Goal: Communication & Community: Answer question/provide support

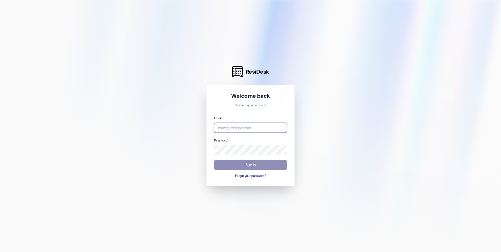
type input "[EMAIL_ADDRESS][DOMAIN_NAME]"
click at [259, 166] on button "Sign In" at bounding box center [250, 165] width 73 height 10
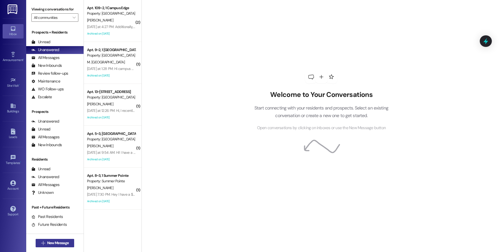
click at [62, 243] on span "New Message" at bounding box center [58, 244] width 22 height 6
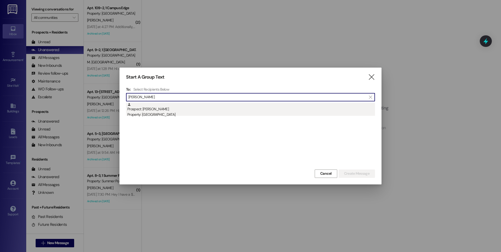
type input "[PERSON_NAME]"
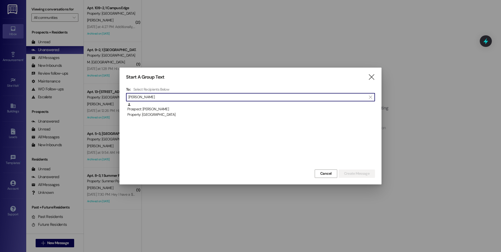
drag, startPoint x: 157, startPoint y: 110, endPoint x: 180, endPoint y: 124, distance: 27.2
click at [157, 110] on div "Prospect: [PERSON_NAME] Property: [GEOGRAPHIC_DATA]" at bounding box center [251, 110] width 248 height 15
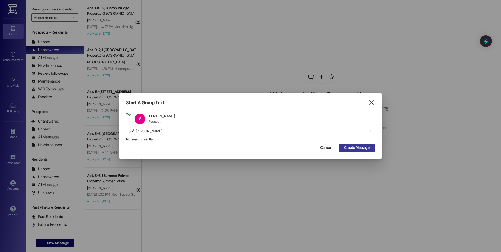
click at [356, 148] on span "Create Message" at bounding box center [356, 148] width 25 height 6
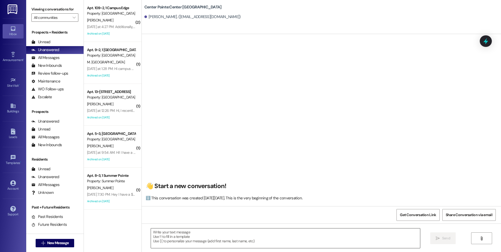
click at [220, 233] on textarea at bounding box center [285, 239] width 269 height 20
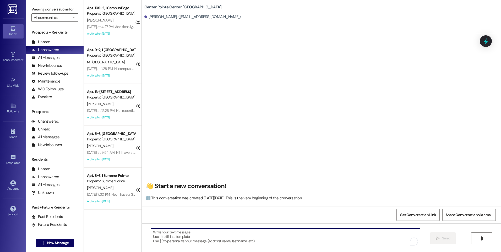
paste textarea "Hi {{first_name}}, this is the Leasing Team from {{property}} Just wanted to re…"
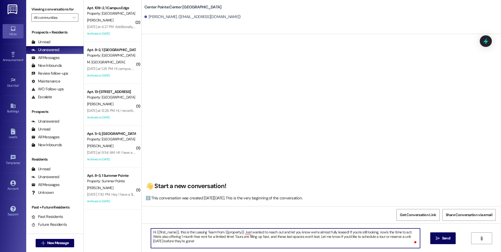
drag, startPoint x: 316, startPoint y: 232, endPoint x: 345, endPoint y: 233, distance: 28.9
click at [345, 233] on textarea "Hi {{first_name}}, this is the Leasing Team from {{property}} Just wanted to re…" at bounding box center [285, 239] width 269 height 20
click at [347, 231] on textarea "Hi {{first_name}}, this is the Leasing Team from {{property}} Just wanted to re…" at bounding box center [285, 239] width 269 height 20
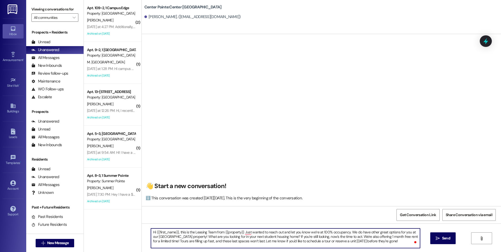
scroll to position [1, 0]
drag, startPoint x: 169, startPoint y: 238, endPoint x: 254, endPoint y: 240, distance: 84.7
click at [254, 240] on textarea "Hi {{first_name}}, this is the Leasing Team from {{property}} Just wanted to re…" at bounding box center [285, 239] width 269 height 20
click at [304, 240] on textarea "Hi {{first_name}}, this is the Leasing Team from {{property}} Just wanted to re…" at bounding box center [285, 239] width 269 height 20
type textarea "Hi {{first_name}}, this is the Leasing Team from {{property}} Just wanted to re…"
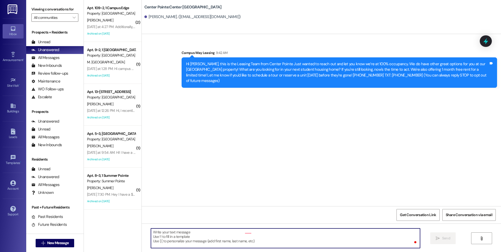
scroll to position [0, 0]
click at [66, 243] on span "New Message" at bounding box center [58, 244] width 22 height 6
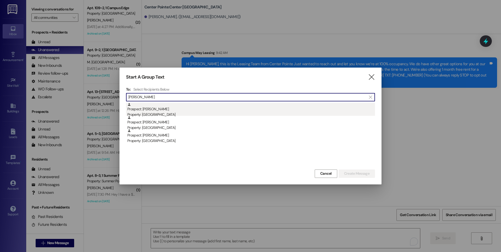
type input "[PERSON_NAME]"
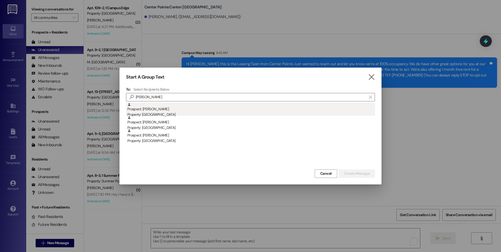
click at [152, 110] on div "Prospect: [PERSON_NAME] Property: Center Pointe" at bounding box center [251, 110] width 248 height 15
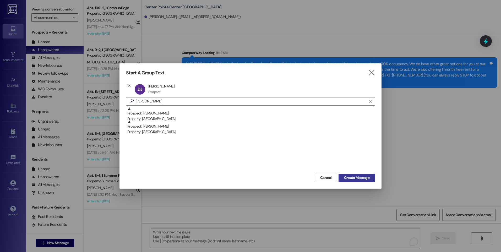
click at [346, 181] on span "Create Message" at bounding box center [356, 178] width 25 height 6
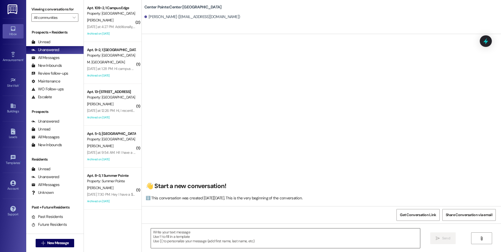
scroll to position [2, 0]
click at [263, 240] on textarea at bounding box center [285, 239] width 269 height 20
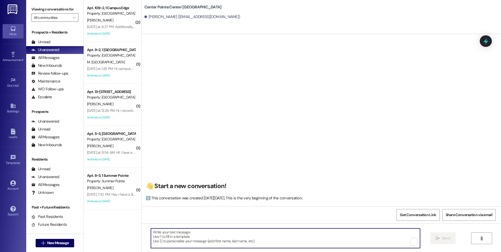
paste textarea "Hi {{first_name}}, this is the Leasing Team from {{property}} Just wanted to re…"
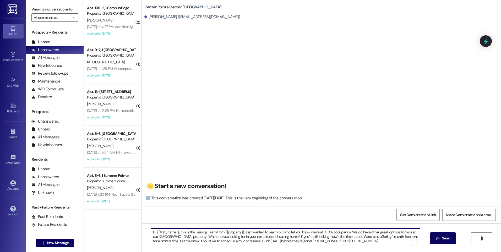
scroll to position [1, 0]
click at [345, 231] on textarea "Hi {{first_name}}, this is the Leasing Team from {{property}} Just wanted to re…" at bounding box center [285, 239] width 269 height 20
type textarea "Hi {{first_name}}, this is the Leasing Team from {{property}} Just wanted to re…"
click at [220, 241] on textarea "Hi {{first_name}}, this is the Leasing Team from {{property}} Just wanted to re…" at bounding box center [285, 239] width 269 height 20
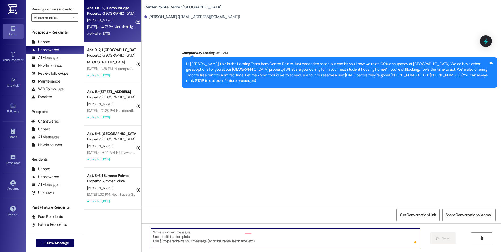
scroll to position [0, 0]
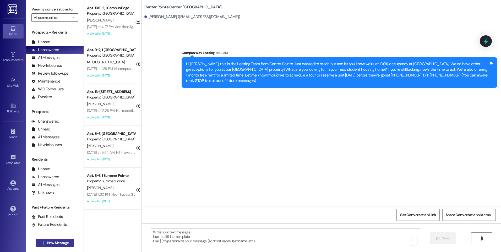
click at [58, 244] on span "New Message" at bounding box center [58, 244] width 22 height 6
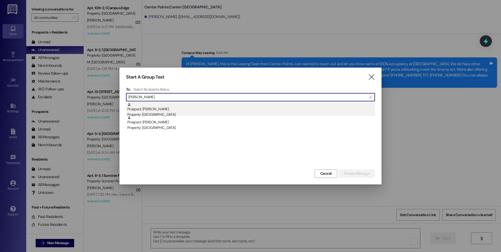
type input "[PERSON_NAME]"
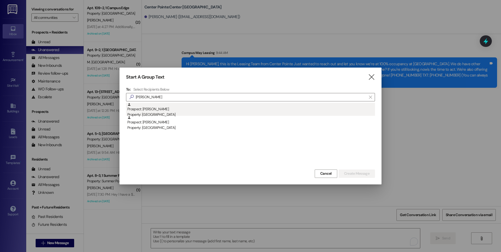
click at [160, 113] on div "Property: [GEOGRAPHIC_DATA]" at bounding box center [251, 115] width 248 height 6
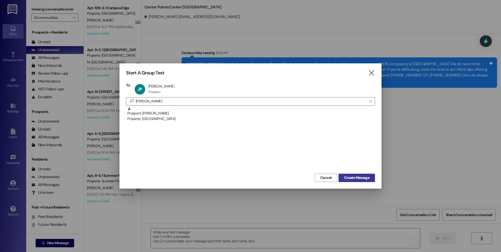
click at [364, 177] on span "Create Message" at bounding box center [356, 178] width 25 height 6
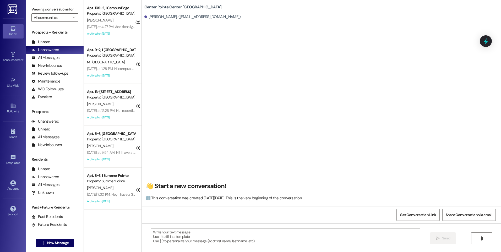
click at [230, 234] on textarea at bounding box center [285, 239] width 269 height 20
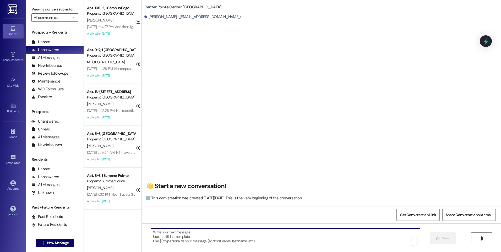
paste textarea "Hi {{first_name}}, this is the Leasing Team from {{property}} Just wanted to re…"
type textarea "Hi {{first_name}}, this is the Leasing Team from {{property}} Just wanted to re…"
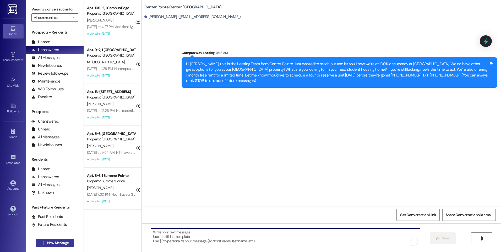
click at [49, 245] on span "New Message" at bounding box center [58, 244] width 22 height 6
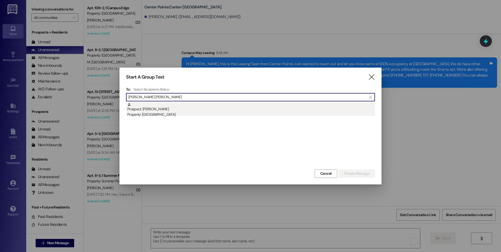
type input "[PERSON_NAME] [PERSON_NAME]"
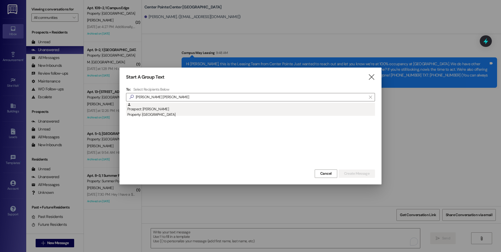
click at [160, 112] on div "Property: [GEOGRAPHIC_DATA]" at bounding box center [251, 115] width 248 height 6
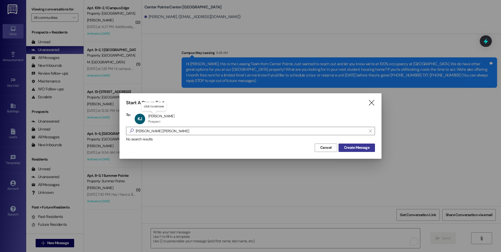
click at [356, 150] on span "Create Message" at bounding box center [356, 148] width 25 height 6
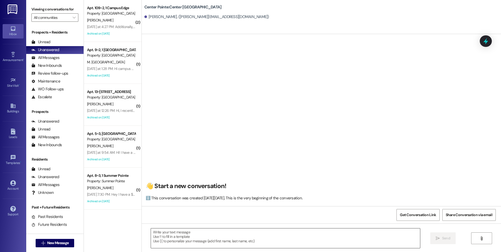
click at [218, 244] on textarea at bounding box center [285, 239] width 269 height 20
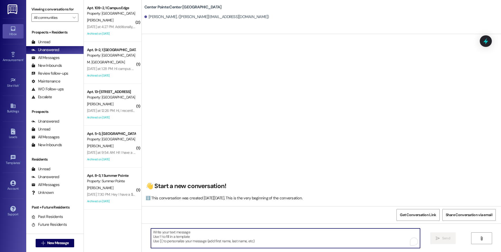
paste textarea "Hi {{first_name}}, this is the Leasing Team from {{property}} Just wanted to re…"
type textarea "Hi {{first_name}}, this is the Leasing Team from {{property}} Just wanted to re…"
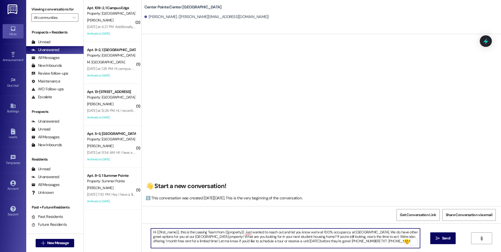
click at [214, 236] on textarea "Hi {{first_name}}, this is the Leasing Team from {{property}} Just wanted to re…" at bounding box center [285, 239] width 269 height 20
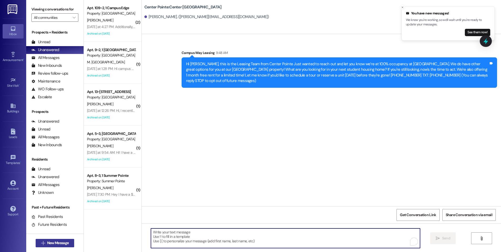
click at [59, 245] on span "New Message" at bounding box center [58, 244] width 22 height 6
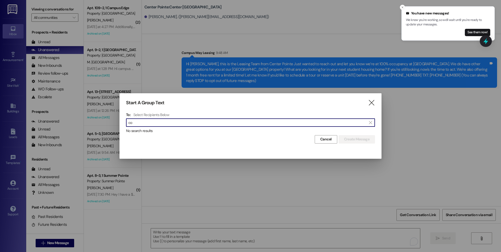
type input "c"
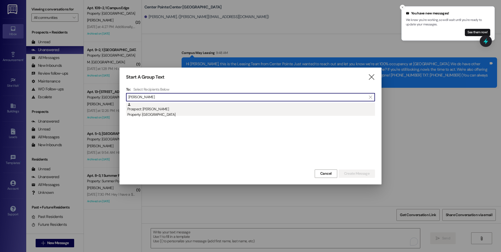
type input "[PERSON_NAME]"
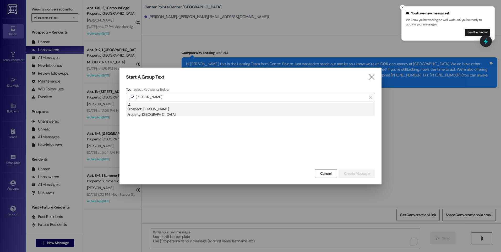
click at [151, 115] on div "Property: [GEOGRAPHIC_DATA]" at bounding box center [251, 115] width 248 height 6
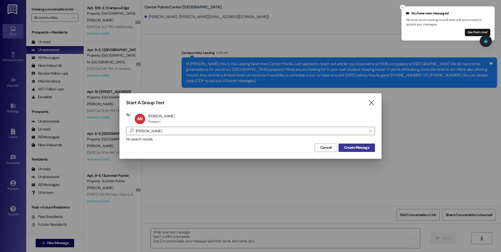
click at [345, 148] on span "Create Message" at bounding box center [356, 148] width 25 height 6
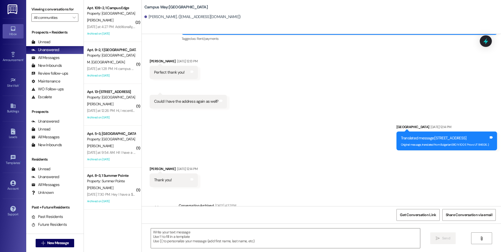
scroll to position [433, 0]
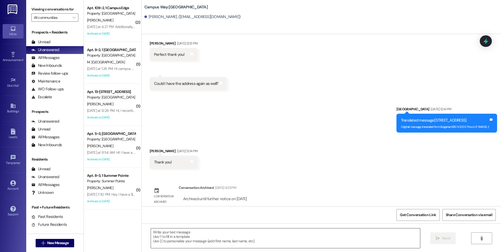
click at [290, 231] on textarea at bounding box center [285, 239] width 269 height 20
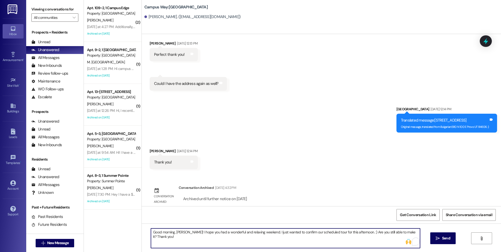
type textarea "Good morning, [PERSON_NAME]! I hope you had a wonderful and relaxing weekend. I…"
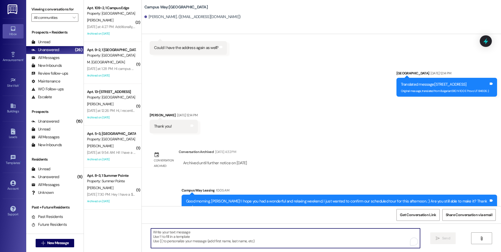
scroll to position [469, 0]
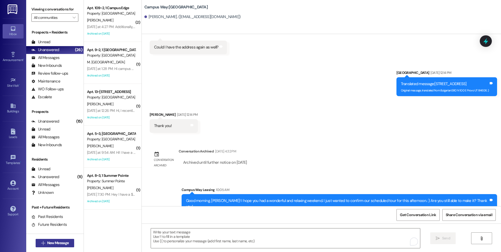
click at [51, 246] on span "New Message" at bounding box center [58, 244] width 22 height 6
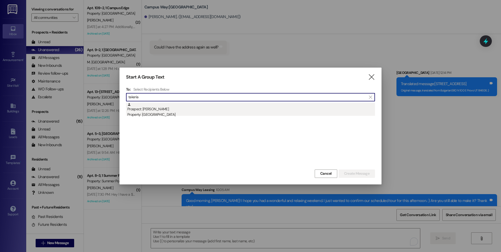
type input "takeria"
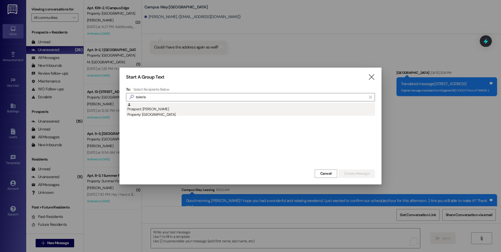
click at [157, 109] on div "Prospect: [PERSON_NAME] Property: [GEOGRAPHIC_DATA]" at bounding box center [251, 110] width 248 height 15
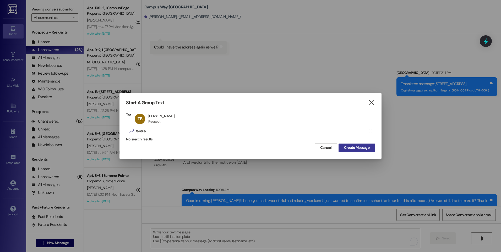
click at [369, 150] on span "Create Message" at bounding box center [356, 148] width 25 height 6
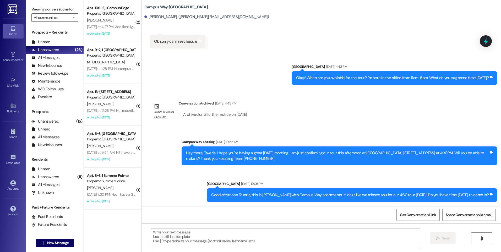
scroll to position [101, 0]
click at [325, 238] on textarea at bounding box center [285, 239] width 269 height 20
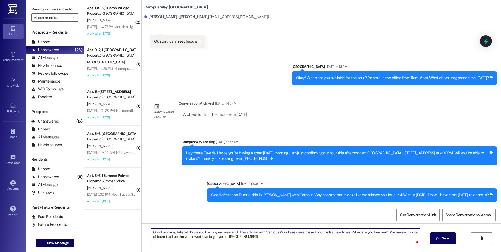
type textarea "Good morning, Takeria! I hope you had a great weekend! This is Angel with Campu…"
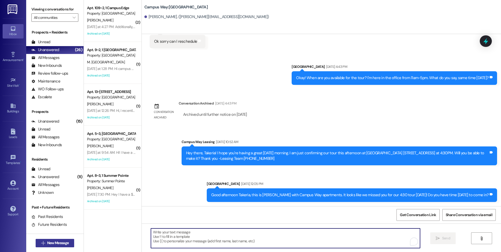
click at [61, 240] on button " New Message" at bounding box center [55, 243] width 39 height 8
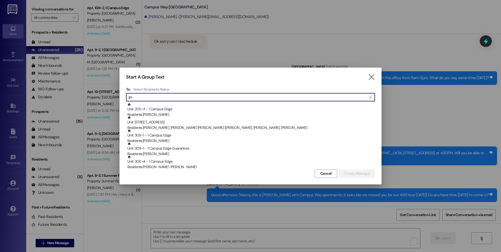
type input "g"
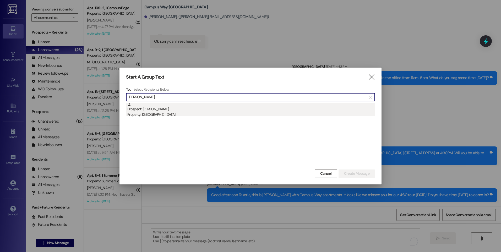
type input "[PERSON_NAME]"
click at [155, 113] on div "Property: [GEOGRAPHIC_DATA]" at bounding box center [251, 115] width 248 height 6
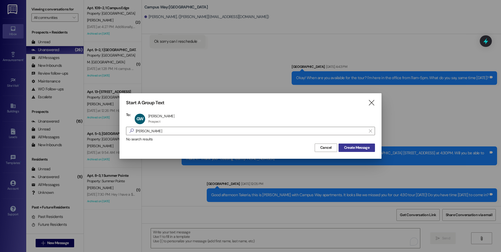
click at [346, 146] on span "Create Message" at bounding box center [356, 148] width 25 height 6
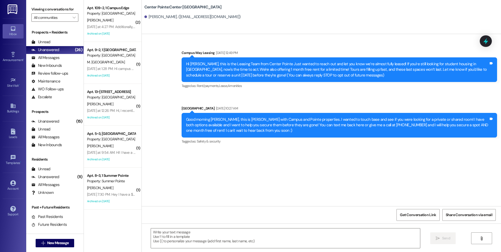
scroll to position [0, 0]
click at [228, 238] on textarea at bounding box center [285, 239] width 269 height 20
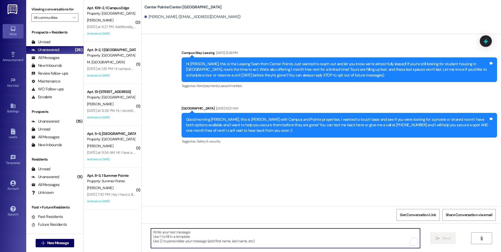
paste textarea "Hi {{first_name}}, this is the Leasing Team from {{property}} Just wanted to re…"
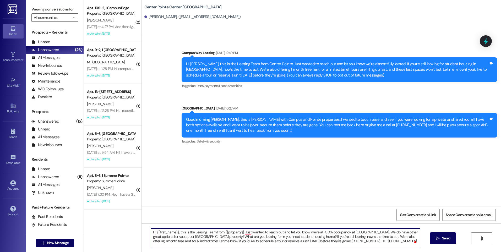
drag, startPoint x: 242, startPoint y: 232, endPoint x: 319, endPoint y: 232, distance: 77.1
click at [319, 232] on textarea "Hi {{first_name}}, this is the Leasing Team from {{property}} Just wanted to re…" at bounding box center [285, 239] width 269 height 20
drag, startPoint x: 308, startPoint y: 237, endPoint x: 322, endPoint y: 242, distance: 15.1
click at [322, 242] on textarea "Hi {{first_name}}, this is the Leasing Team from {{property}} We wanted to reac…" at bounding box center [285, 239] width 269 height 20
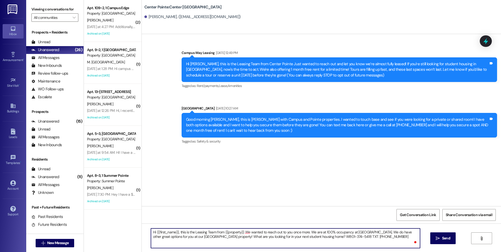
scroll to position [0, 0]
type textarea "Hi {{first_name}}, this is the Leasing Team from {{property}} We wanted to reac…"
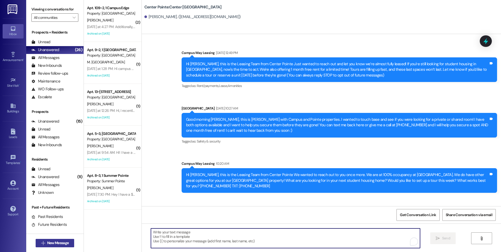
click at [61, 242] on span "New Message" at bounding box center [58, 244] width 22 height 6
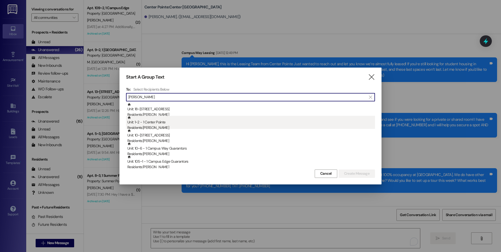
type input "[PERSON_NAME]"
click at [168, 126] on div "Residents: [PERSON_NAME]" at bounding box center [251, 128] width 248 height 6
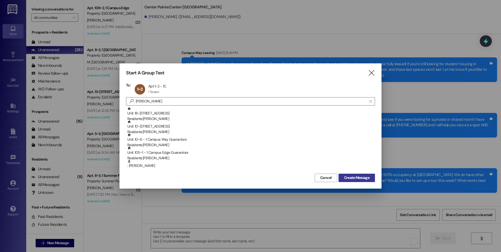
click at [348, 178] on span "Create Message" at bounding box center [356, 178] width 25 height 6
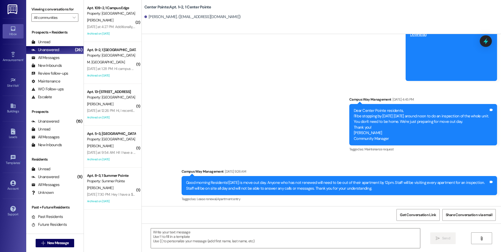
scroll to position [2170, 0]
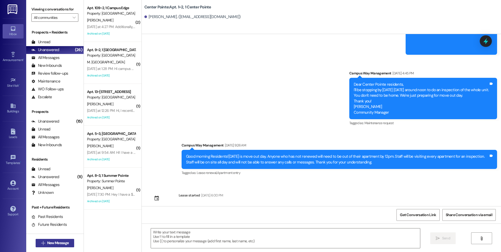
click at [64, 245] on span "New Message" at bounding box center [58, 244] width 22 height 6
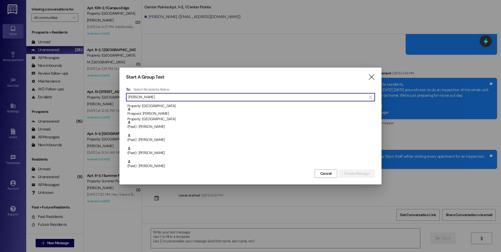
scroll to position [144, 0]
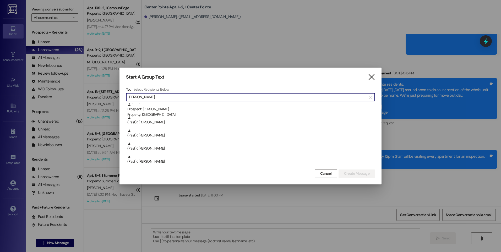
type input "[PERSON_NAME]"
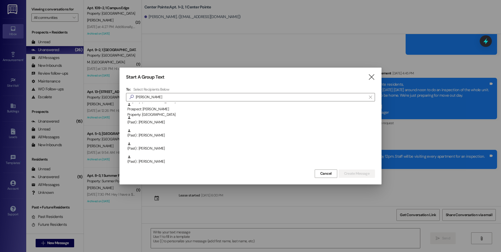
click at [369, 78] on icon "" at bounding box center [371, 77] width 7 height 6
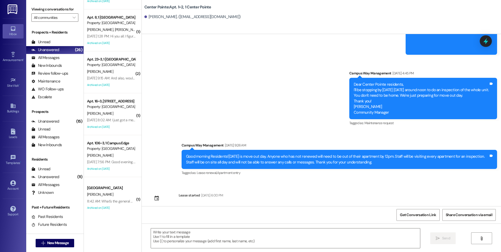
scroll to position [210, 0]
